Goal: Information Seeking & Learning: Learn about a topic

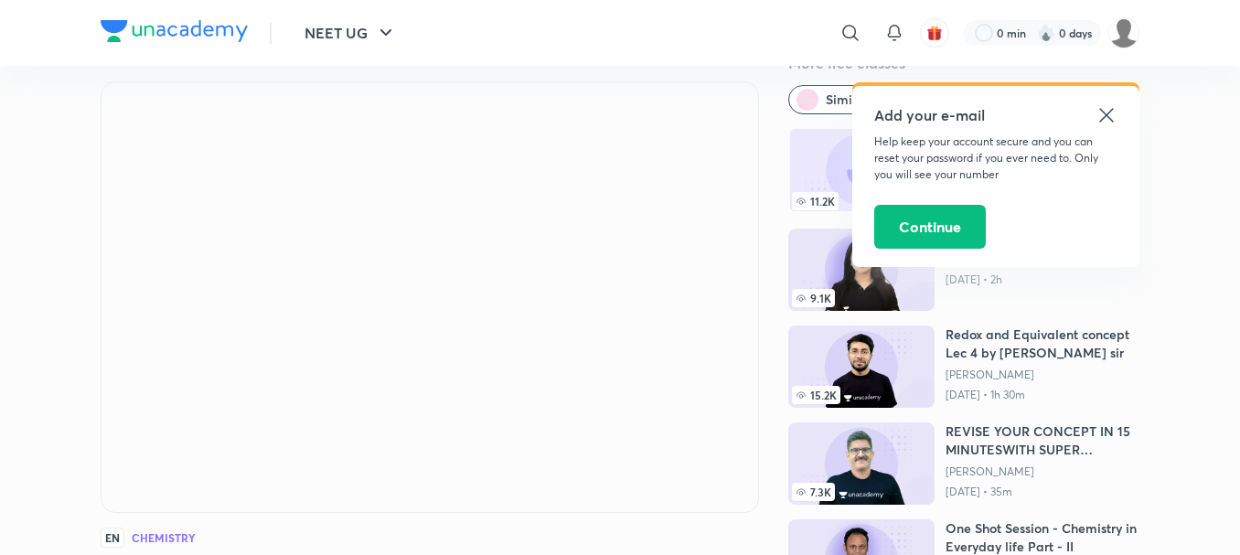
scroll to position [91, 0]
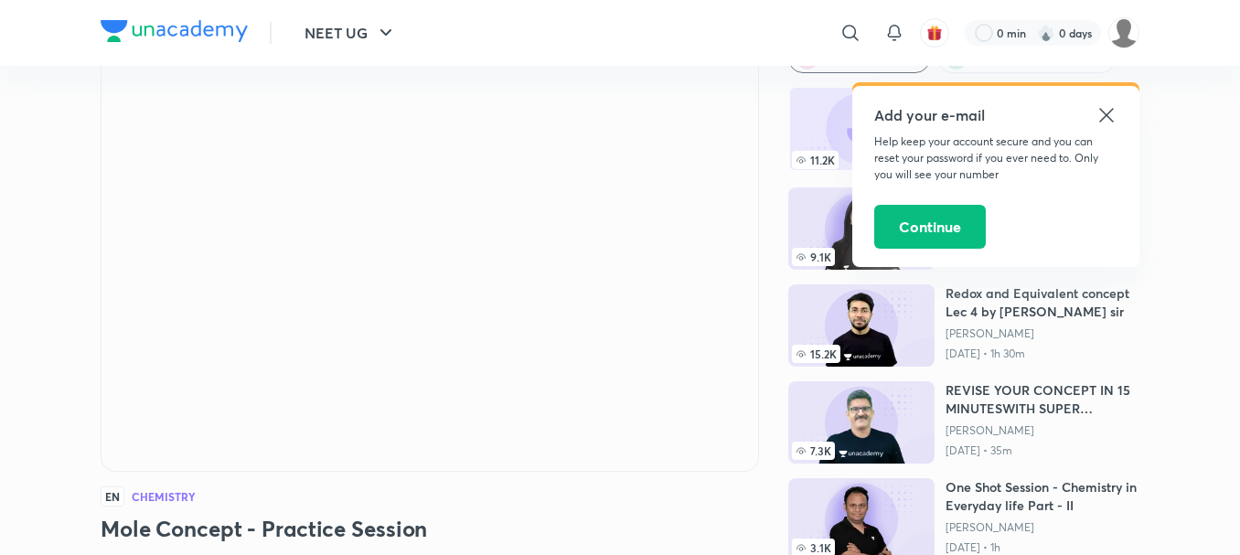
click at [1104, 111] on icon at bounding box center [1106, 115] width 22 height 22
drag, startPoint x: 1104, startPoint y: 111, endPoint x: 741, endPoint y: 169, distance: 367.6
click at [1104, 111] on h6 "ALDEHYDE KETONES : Chemical properties part 2" at bounding box center [1042, 106] width 194 height 37
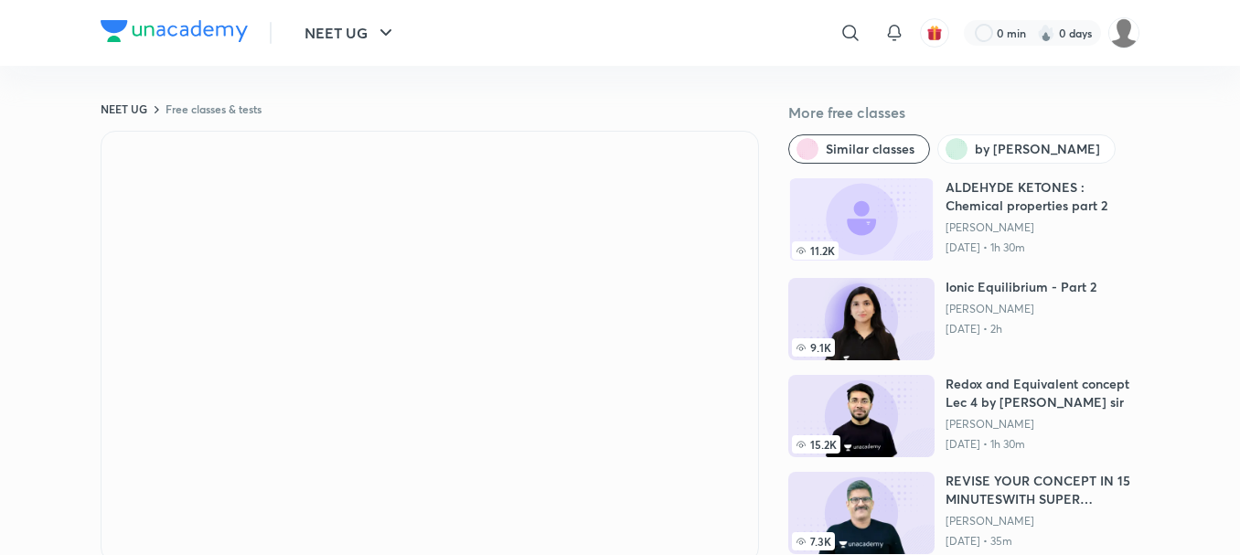
scroll to position [0, 0]
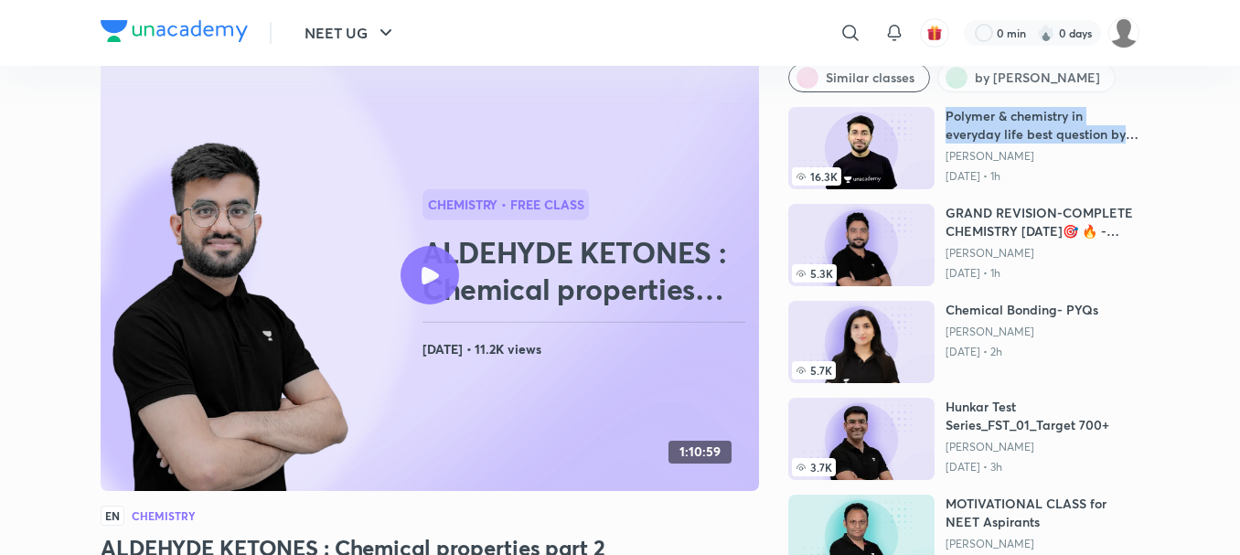
scroll to position [91, 0]
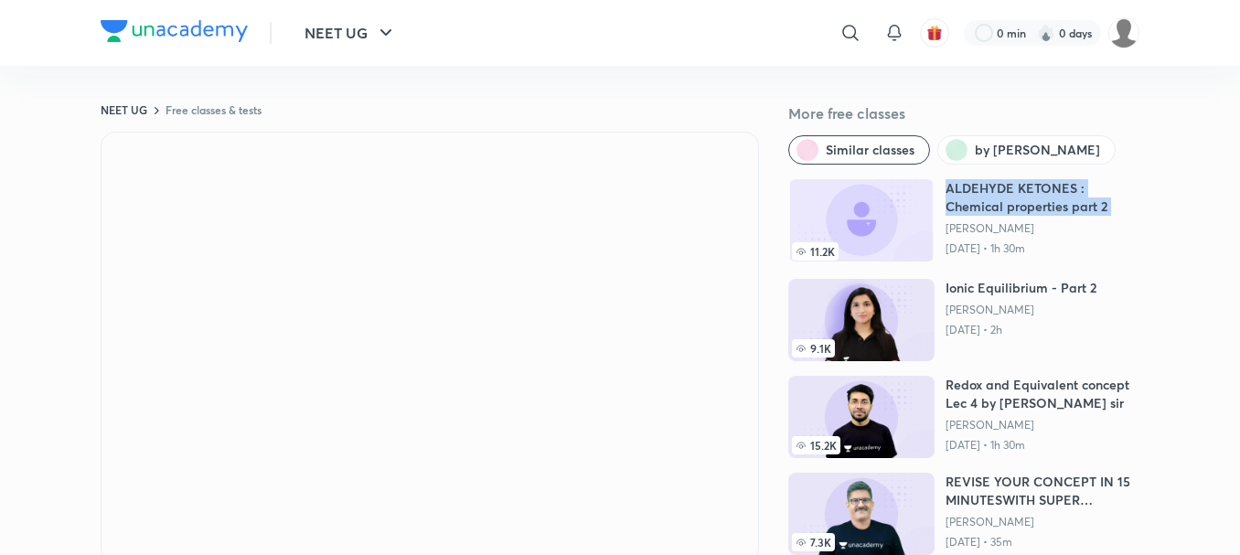
scroll to position [91, 0]
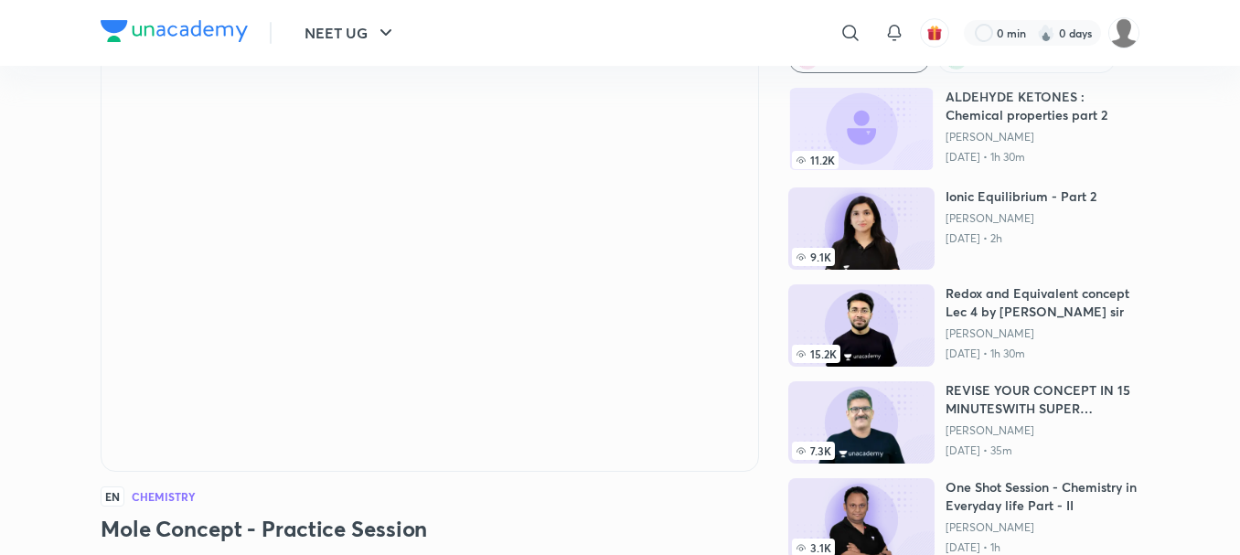
click at [674, 506] on div "EN Chemistry Mole Concept - Practice Session Akansha Karnwal 115K followers • C…" at bounding box center [430, 357] width 658 height 635
click at [583, 505] on div "EN Chemistry" at bounding box center [430, 496] width 658 height 20
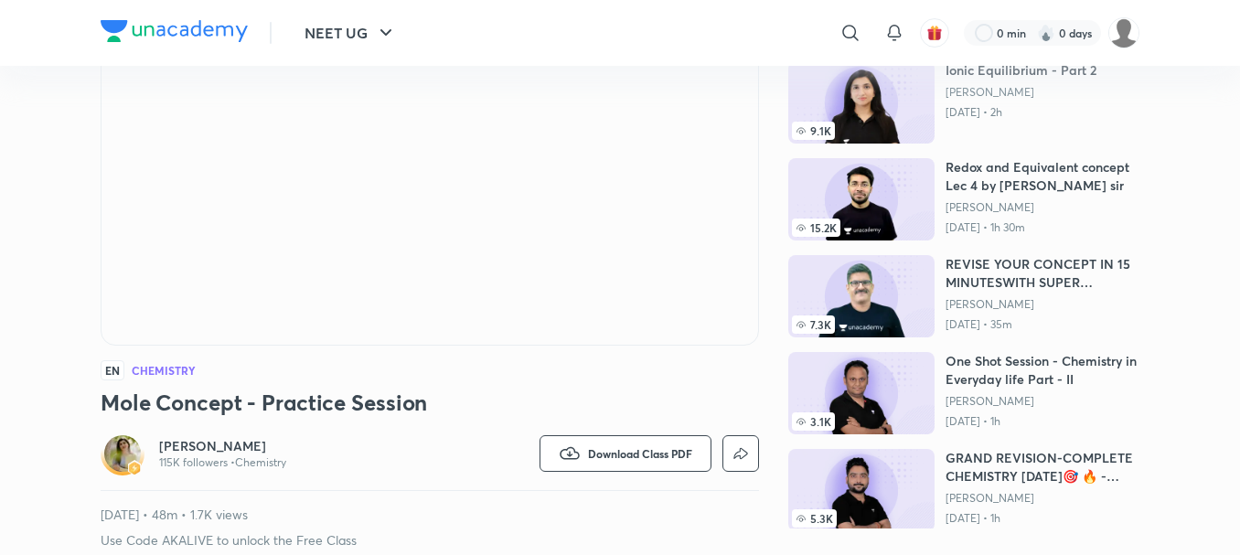
scroll to position [0, 0]
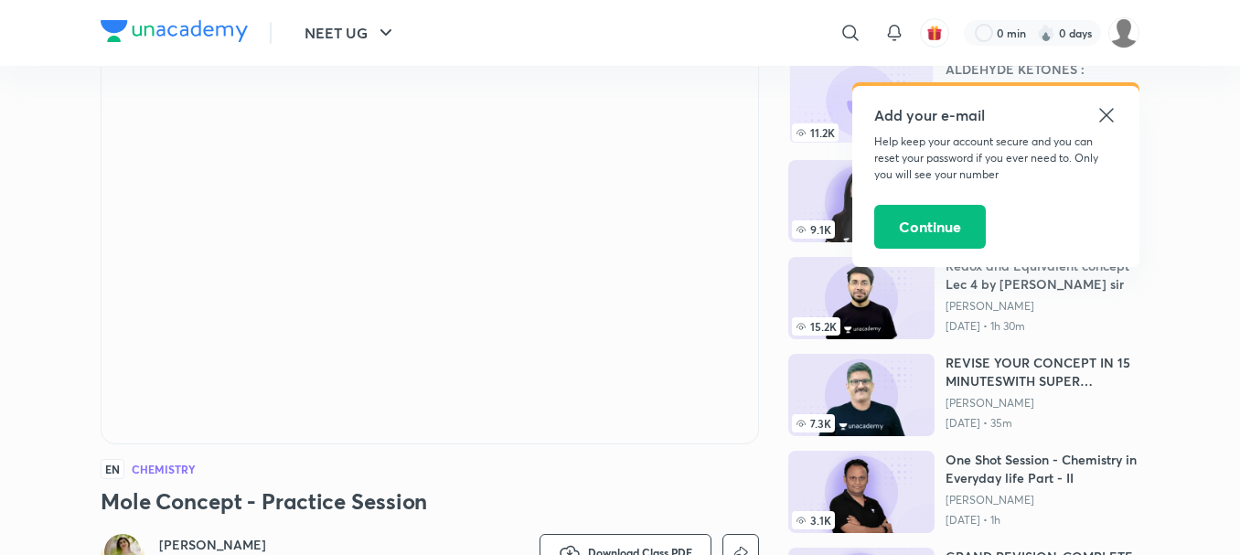
scroll to position [91, 0]
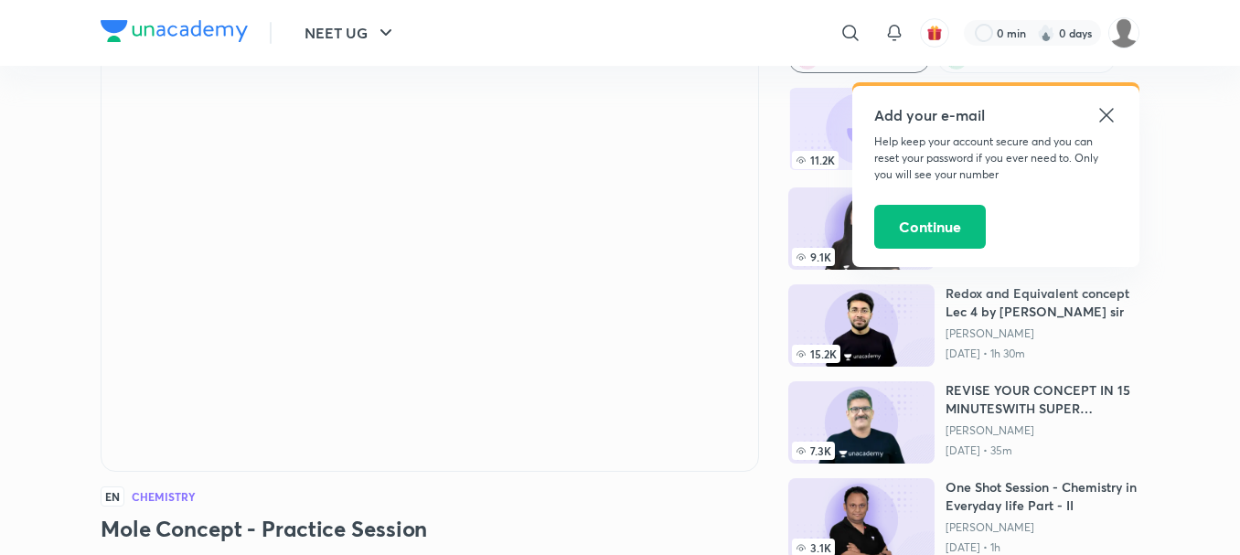
click at [1102, 112] on icon at bounding box center [1106, 115] width 22 height 22
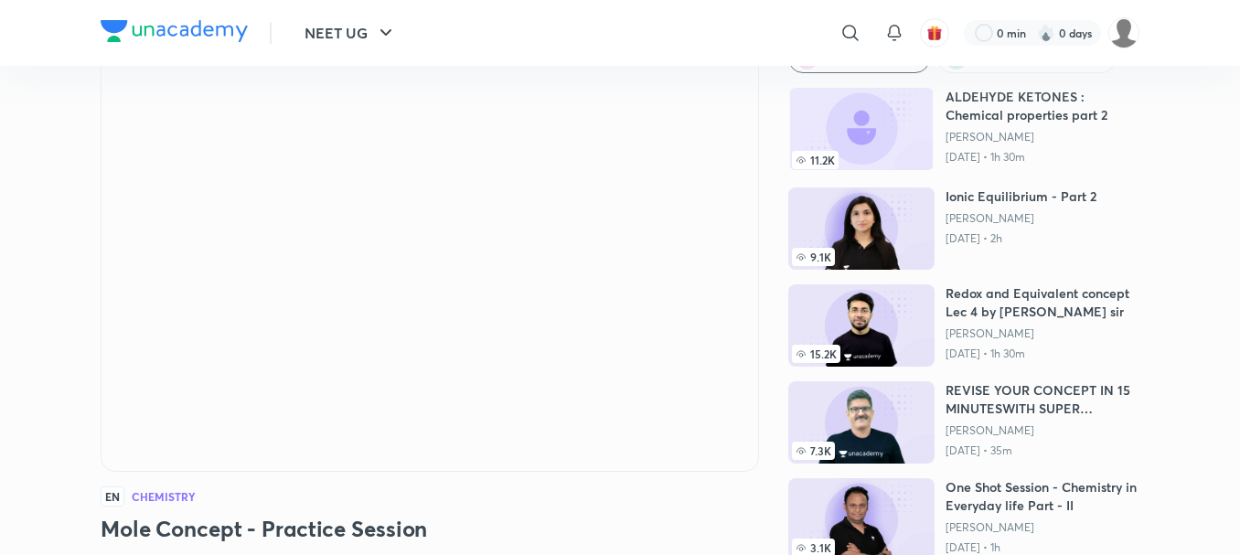
scroll to position [0, 0]
